Goal: Complete application form

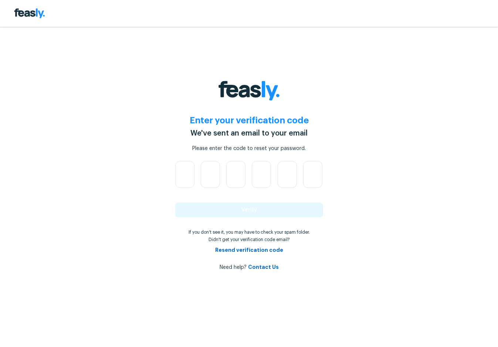
click at [305, 19] on div at bounding box center [249, 13] width 498 height 27
click at [191, 178] on input "text" at bounding box center [184, 174] width 19 height 27
type input "2"
type input "6"
type input "9"
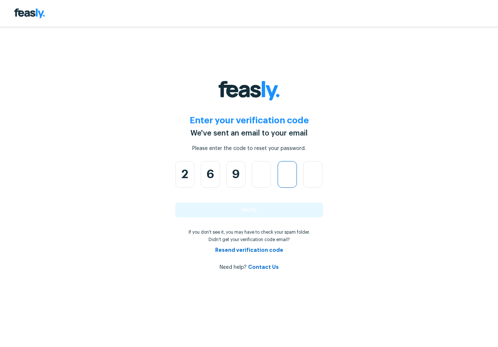
type input "6"
type input "8"
type input "4"
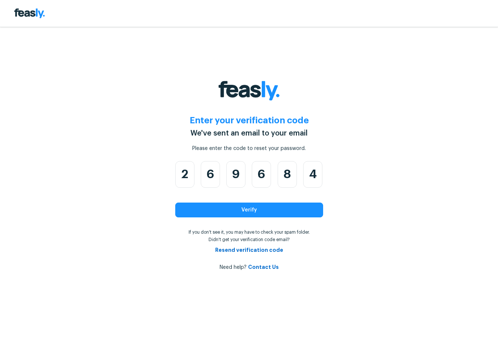
click at [245, 213] on button "Verify" at bounding box center [249, 209] width 148 height 15
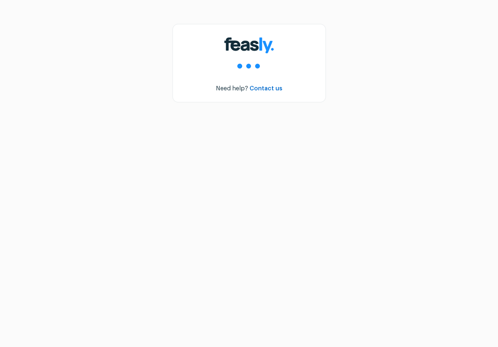
click at [269, 88] on link "Contact us" at bounding box center [266, 88] width 33 height 6
